Goal: Task Accomplishment & Management: Manage account settings

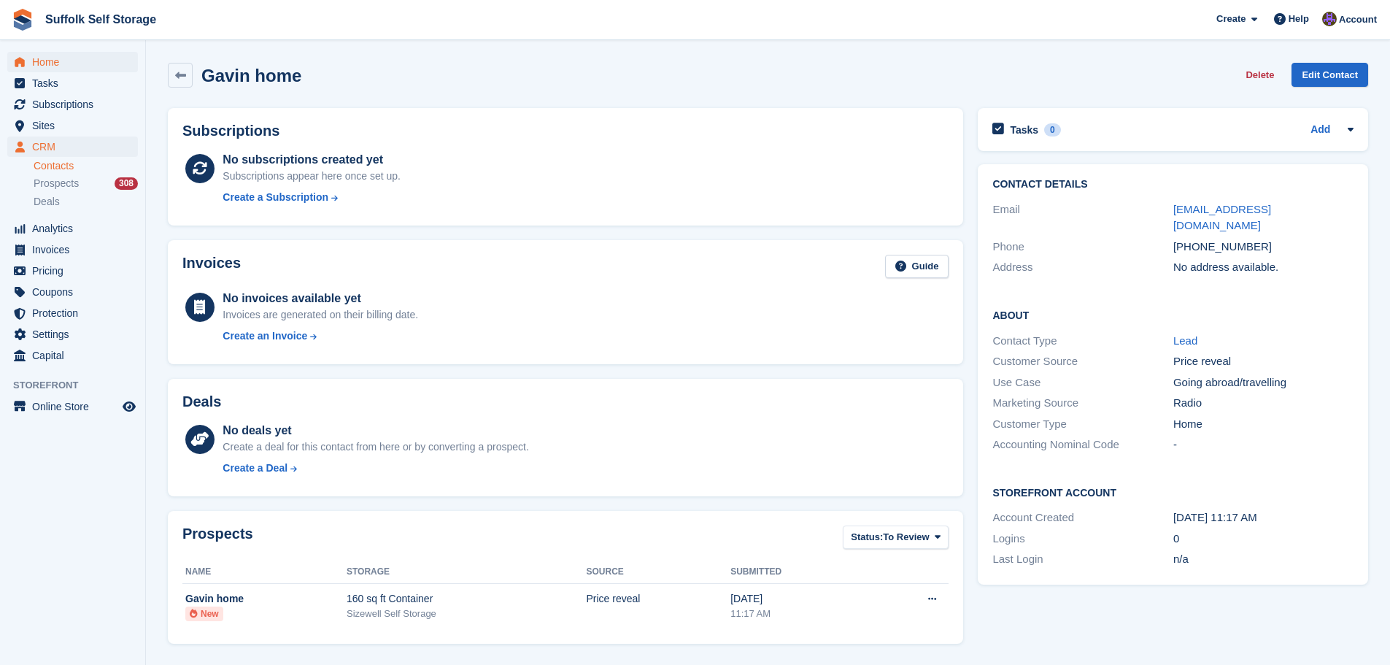
scroll to position [264, 0]
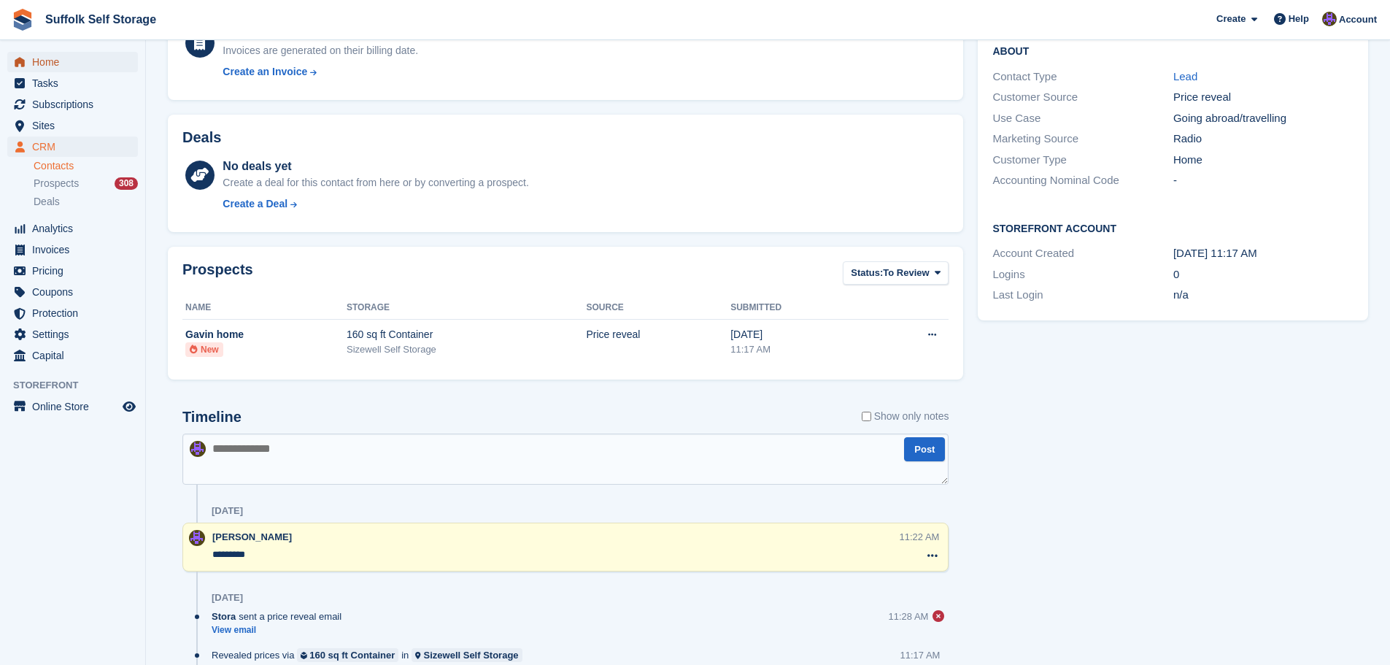
click at [41, 61] on span "Home" at bounding box center [76, 62] width 88 height 20
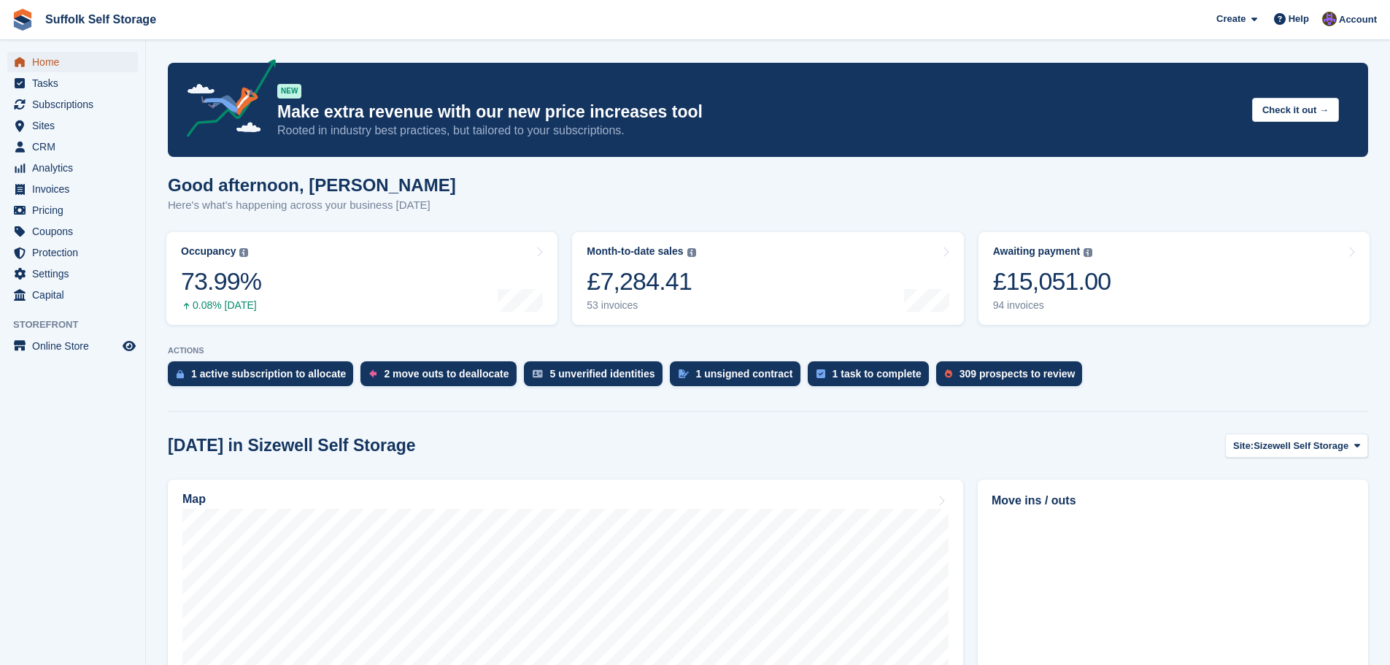
click at [70, 63] on span "Home" at bounding box center [76, 62] width 88 height 20
click at [51, 63] on span "Home" at bounding box center [76, 62] width 88 height 20
click at [66, 63] on span "Home" at bounding box center [76, 62] width 88 height 20
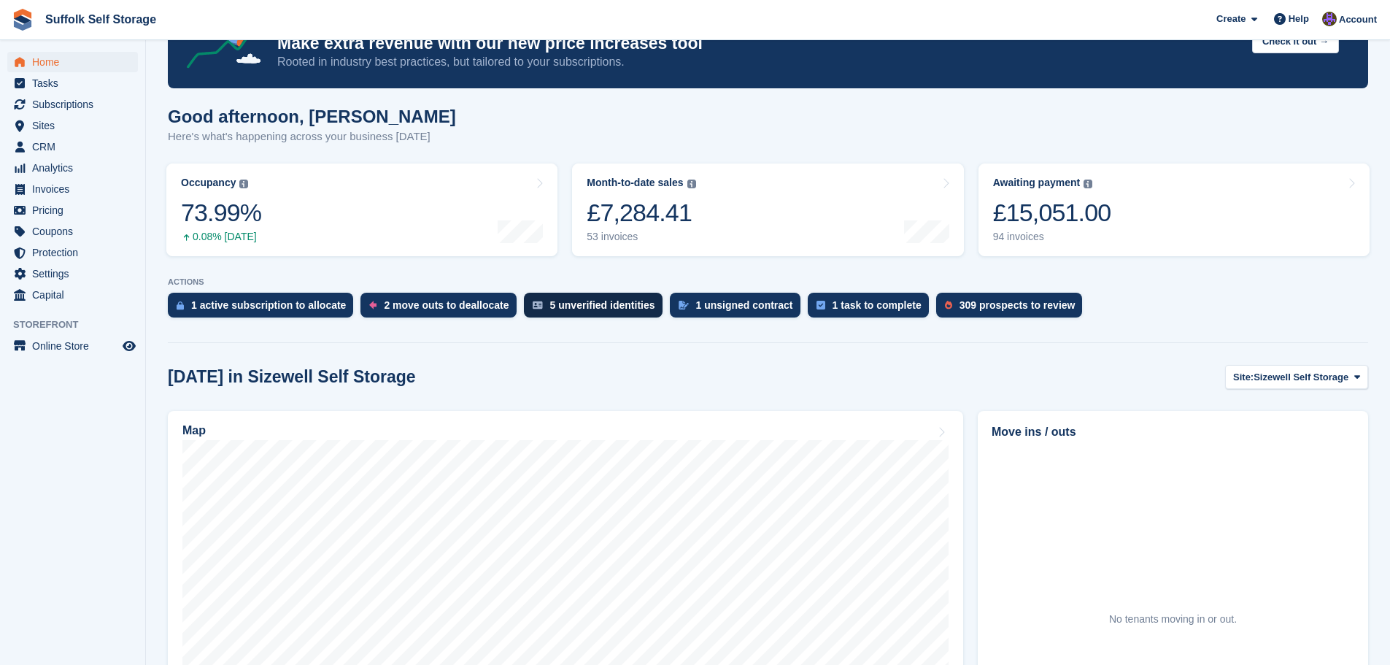
scroll to position [146, 0]
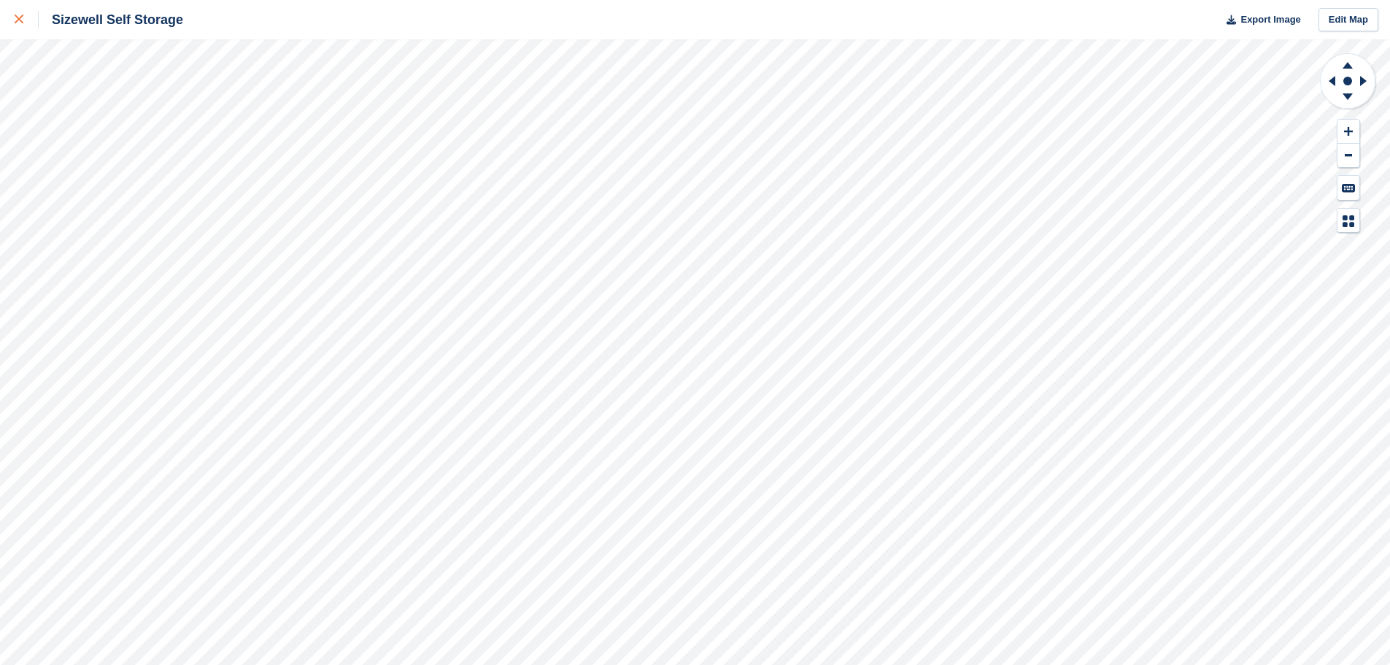
click at [23, 18] on div at bounding box center [27, 20] width 24 height 18
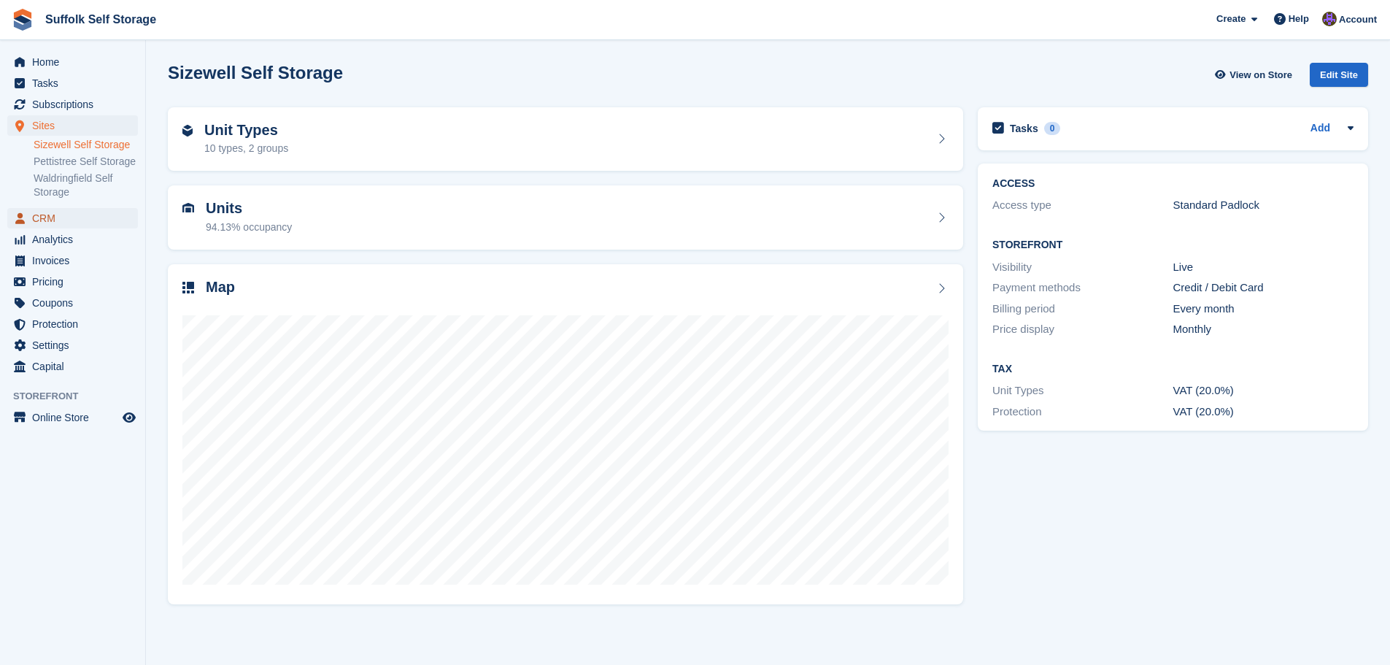
click at [56, 220] on span "CRM" at bounding box center [76, 218] width 88 height 20
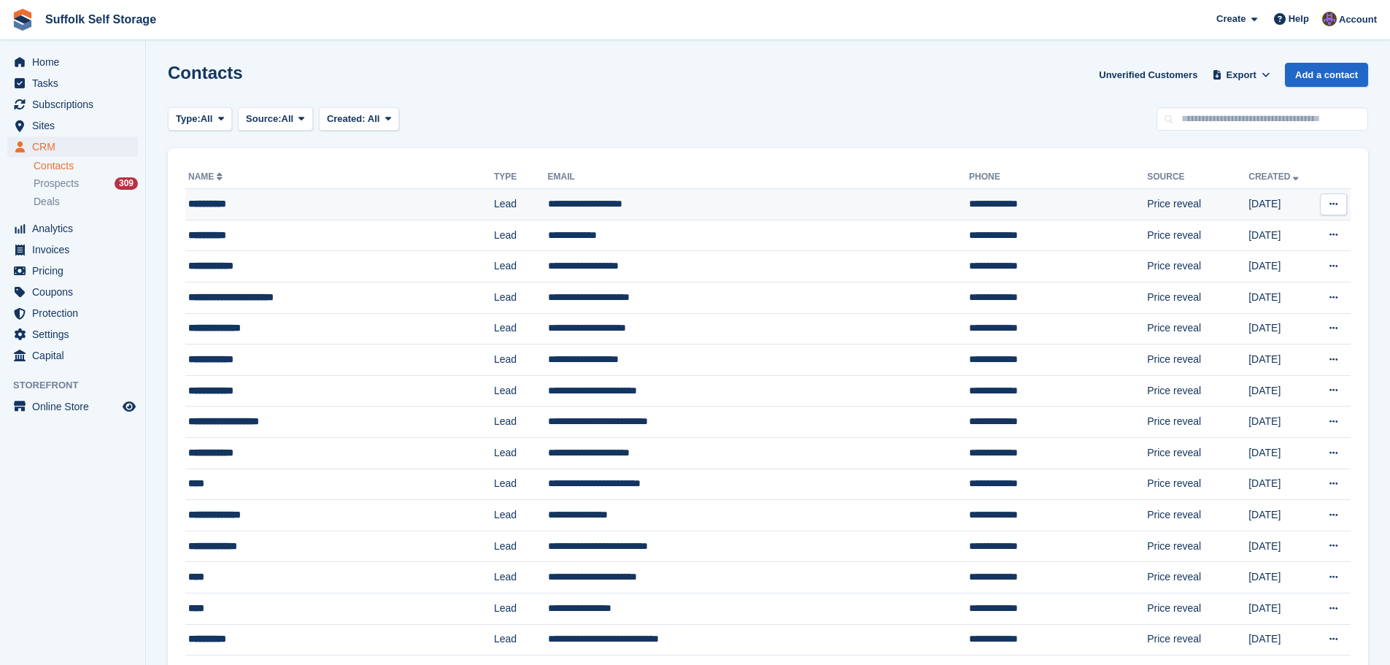
click at [362, 201] on div "**********" at bounding box center [313, 203] width 251 height 15
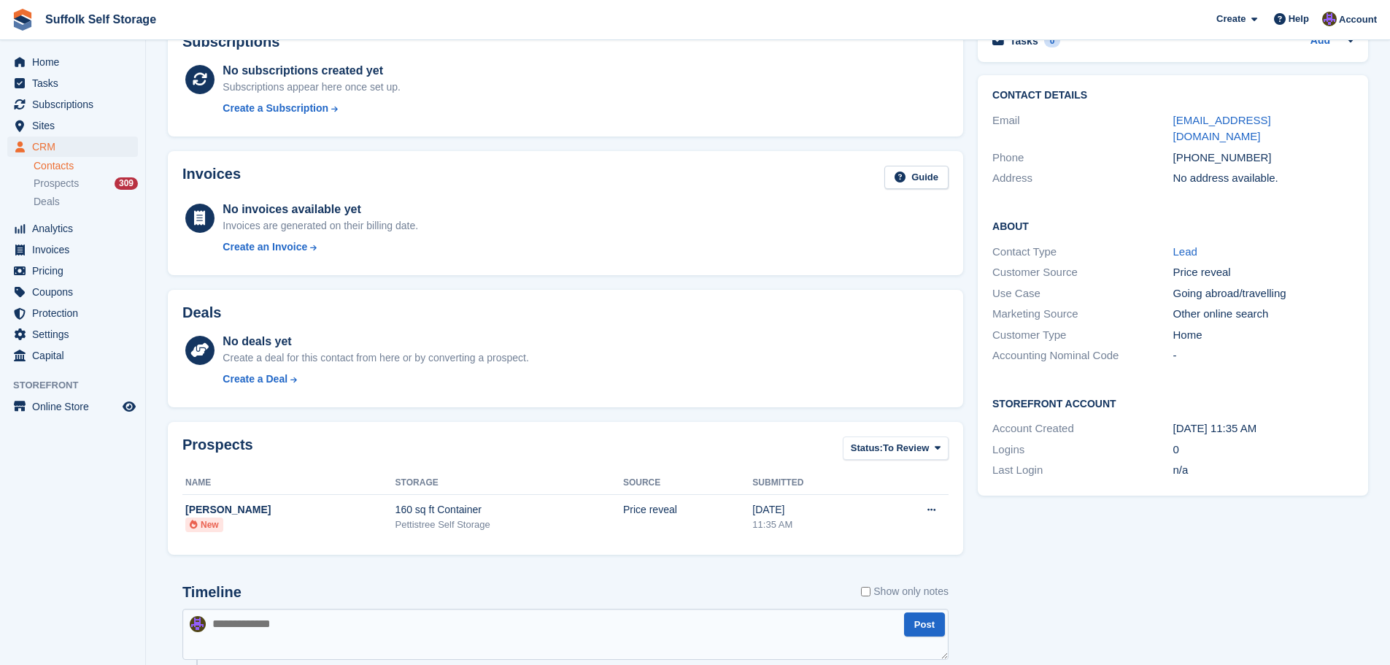
scroll to position [264, 0]
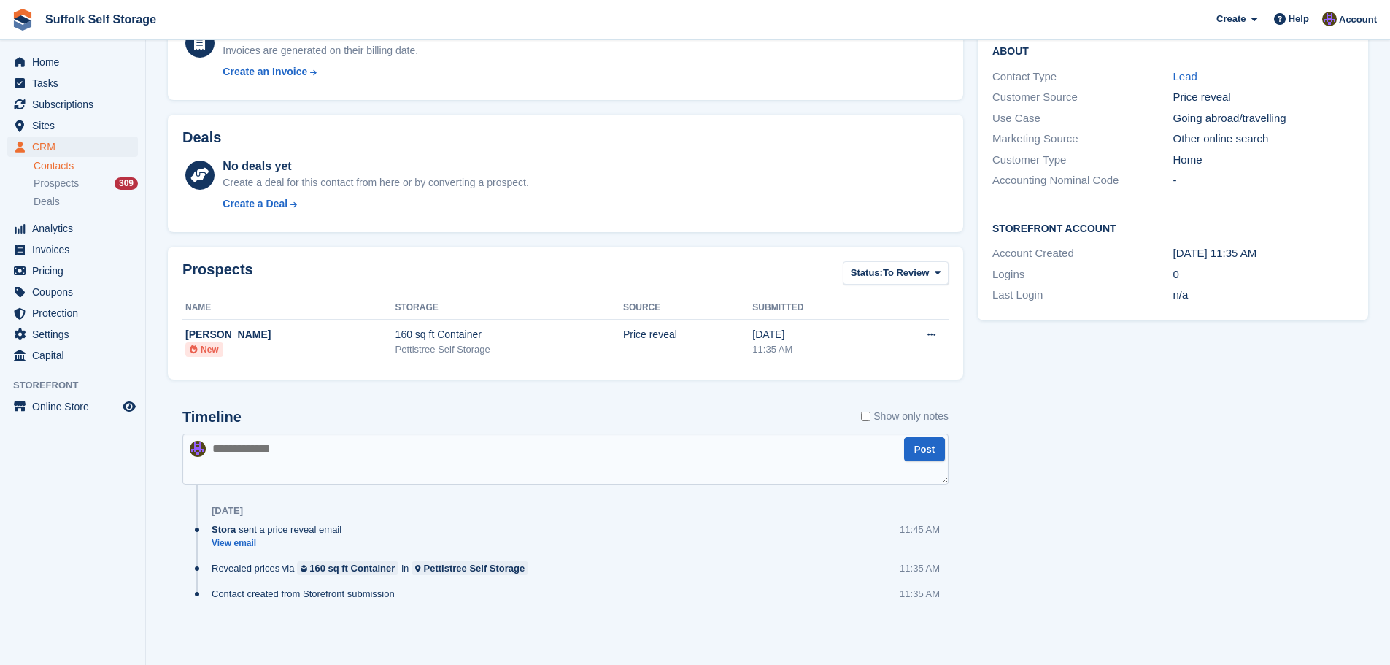
click at [362, 472] on textarea at bounding box center [565, 459] width 766 height 51
type textarea "*******"
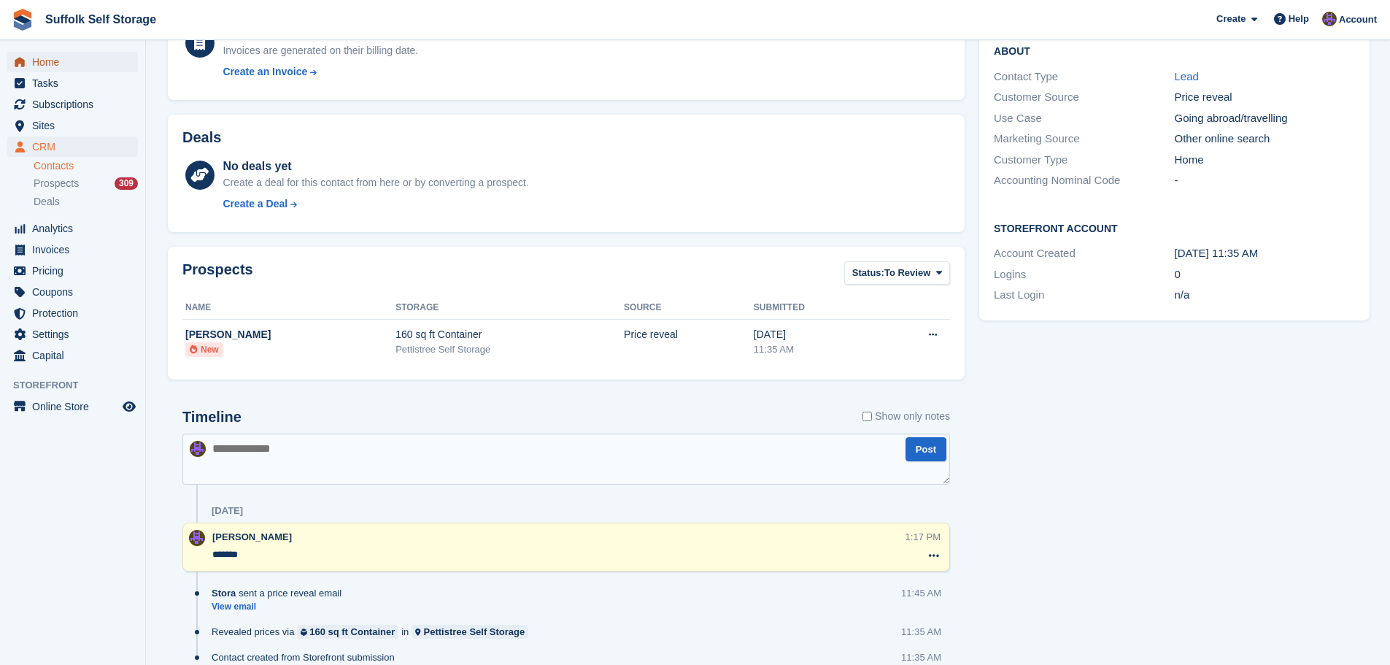
click at [58, 61] on span "Home" at bounding box center [76, 62] width 88 height 20
